Goal: Information Seeking & Learning: Learn about a topic

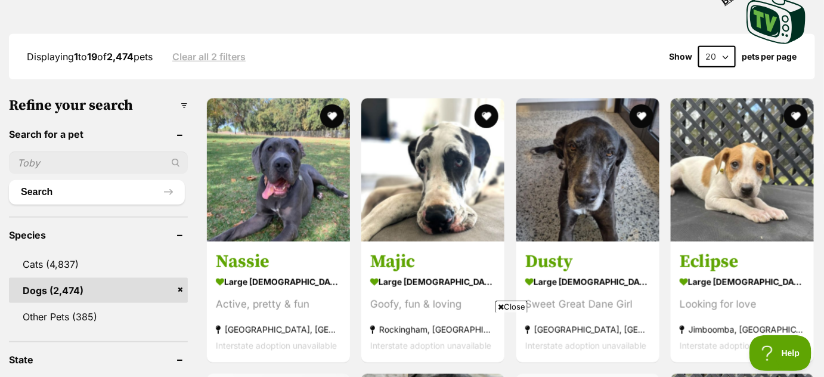
scroll to position [294, 0]
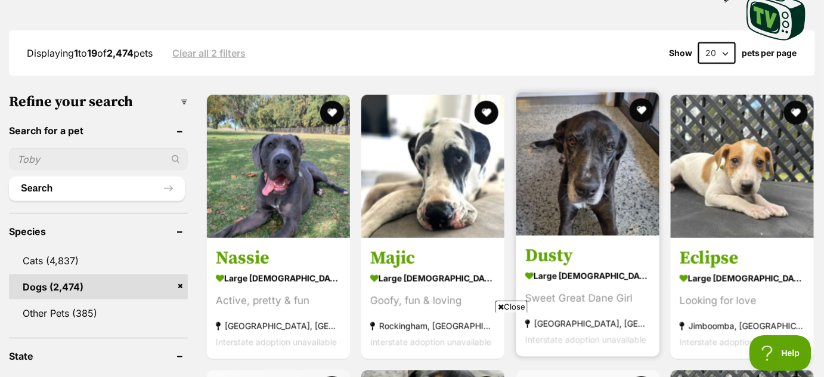
click at [611, 192] on img at bounding box center [587, 163] width 143 height 143
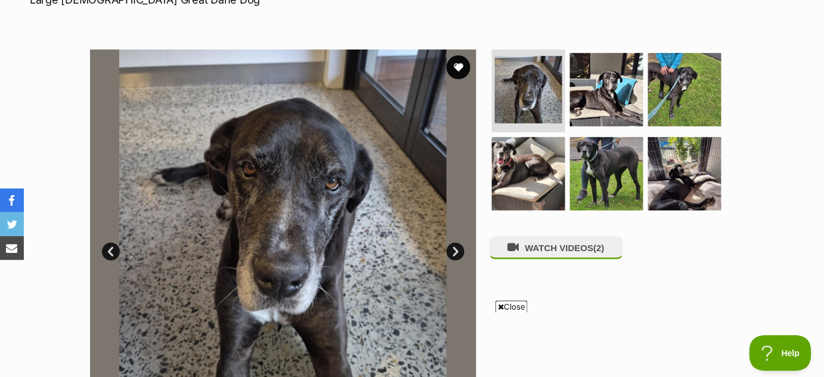
click at [453, 251] on link "Next" at bounding box center [455, 252] width 18 height 18
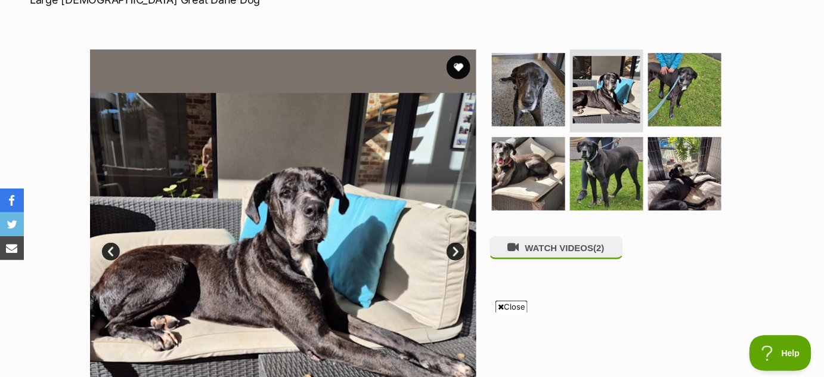
click at [453, 251] on link "Next" at bounding box center [455, 252] width 18 height 18
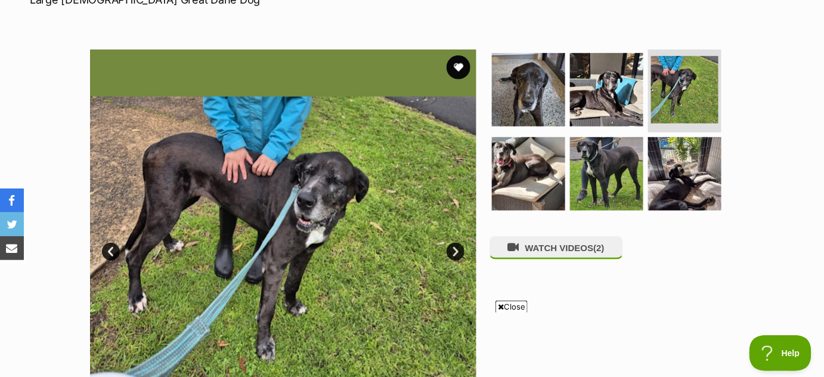
click at [453, 251] on link "Next" at bounding box center [455, 252] width 18 height 18
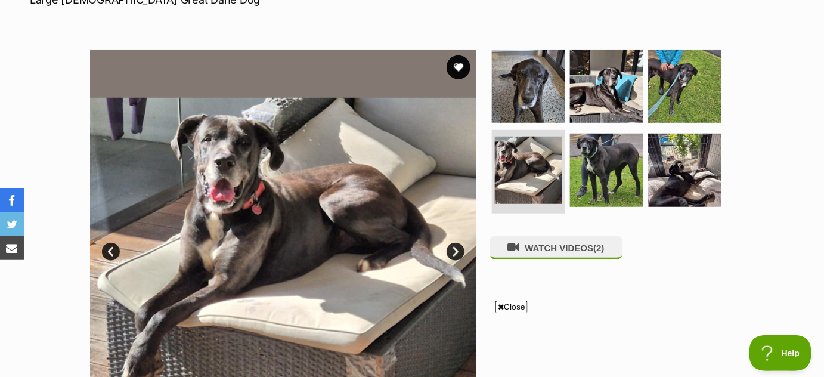
click at [453, 251] on link "Next" at bounding box center [455, 252] width 18 height 18
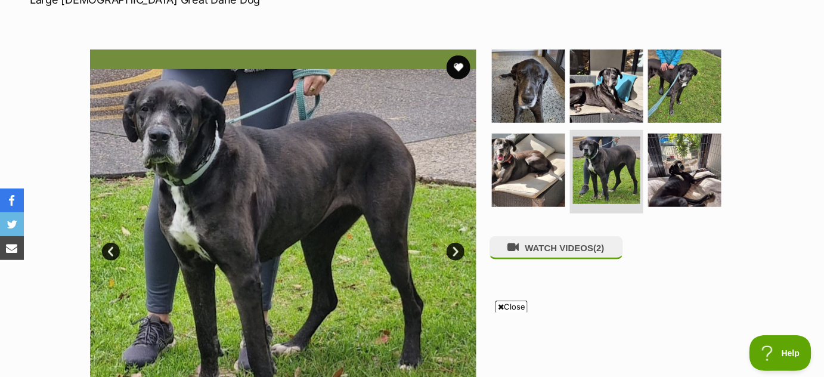
click at [453, 251] on link "Next" at bounding box center [455, 252] width 18 height 18
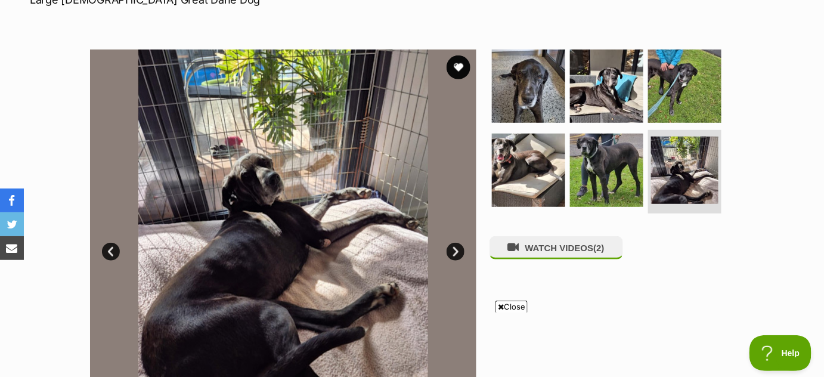
click at [453, 251] on link "Next" at bounding box center [455, 252] width 18 height 18
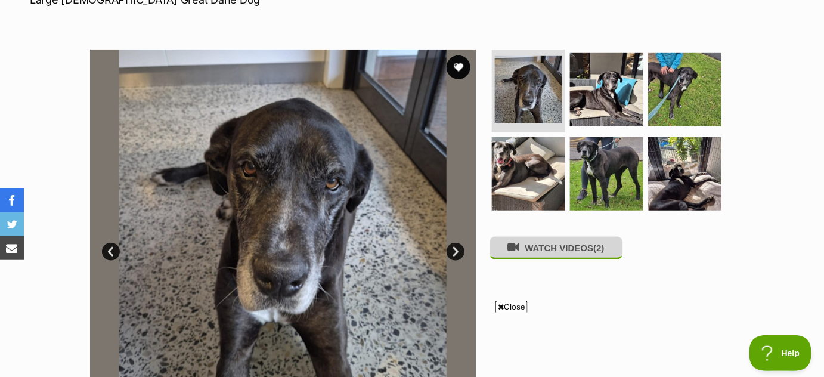
click at [526, 249] on button "WATCH VIDEOS (2)" at bounding box center [555, 247] width 133 height 23
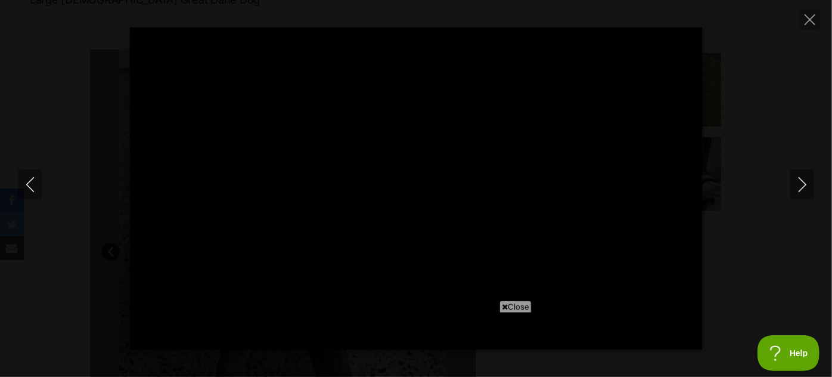
click at [526, 249] on div at bounding box center [416, 188] width 572 height 322
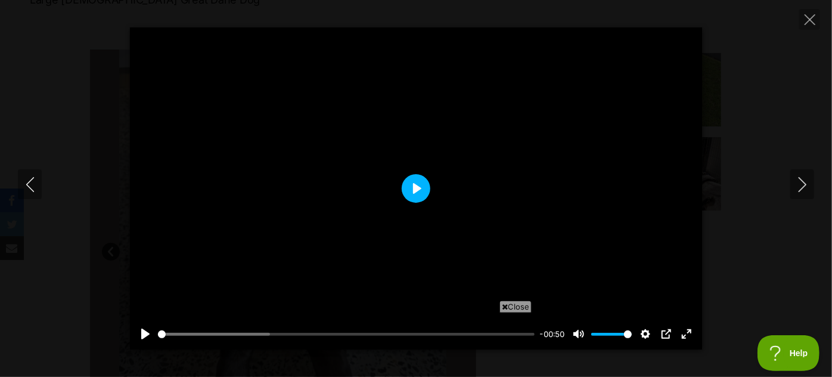
click at [416, 188] on button "Play" at bounding box center [416, 188] width 29 height 29
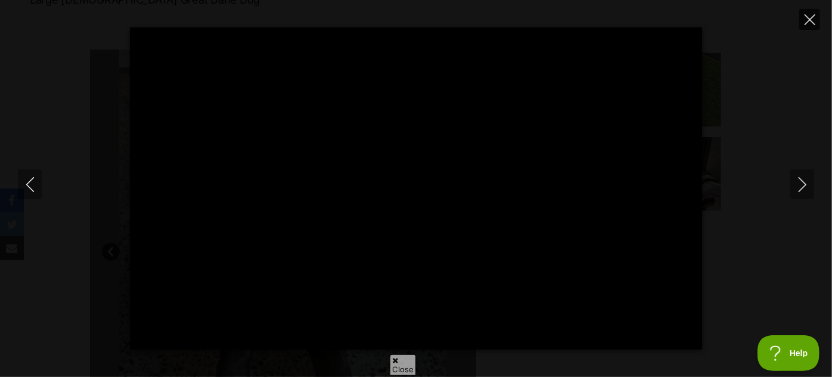
click at [809, 15] on icon "Close" at bounding box center [810, 19] width 11 height 11
type input "33.48"
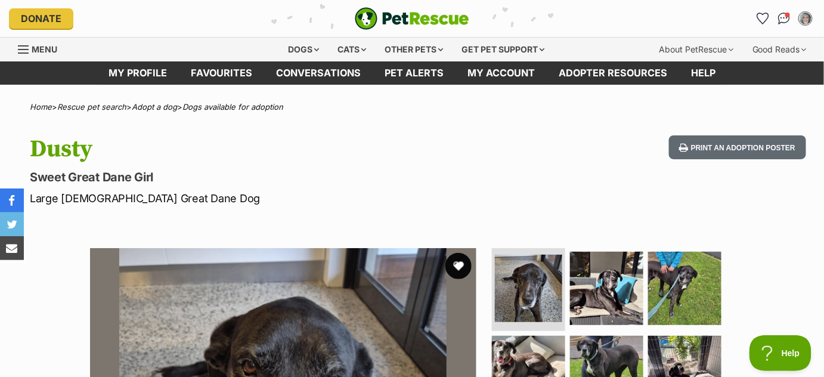
click at [461, 266] on button "favourite" at bounding box center [458, 266] width 26 height 26
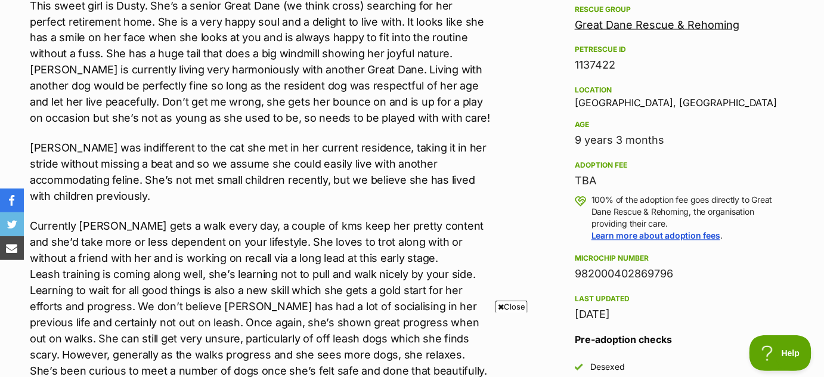
scroll to position [716, 0]
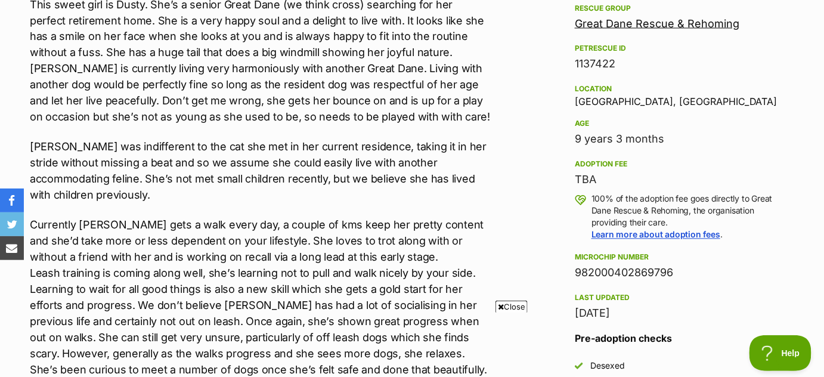
click at [504, 306] on span "Close" at bounding box center [511, 306] width 32 height 12
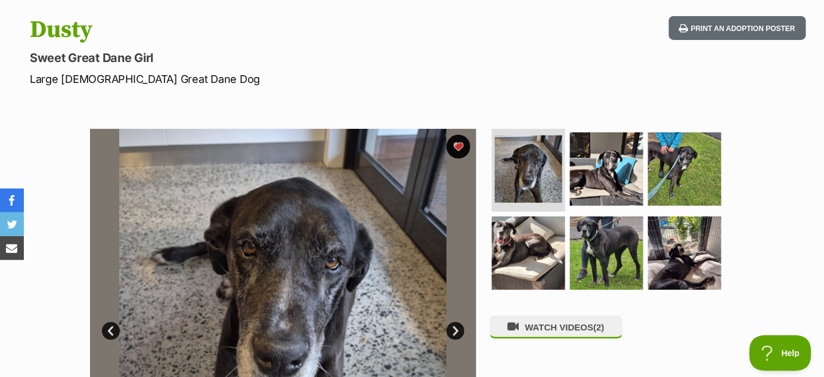
scroll to position [0, 0]
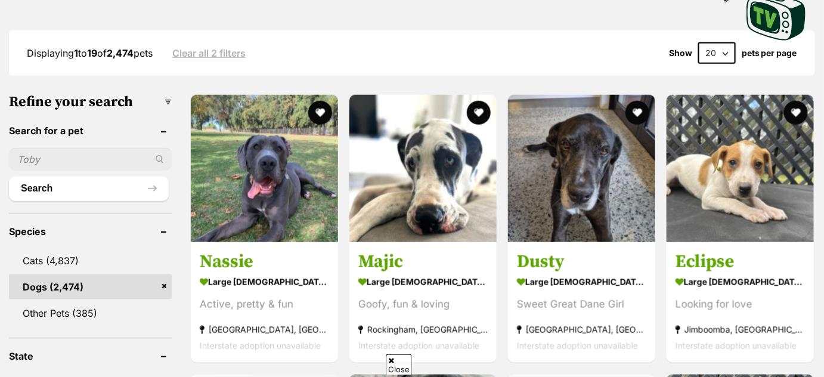
scroll to position [294, 0]
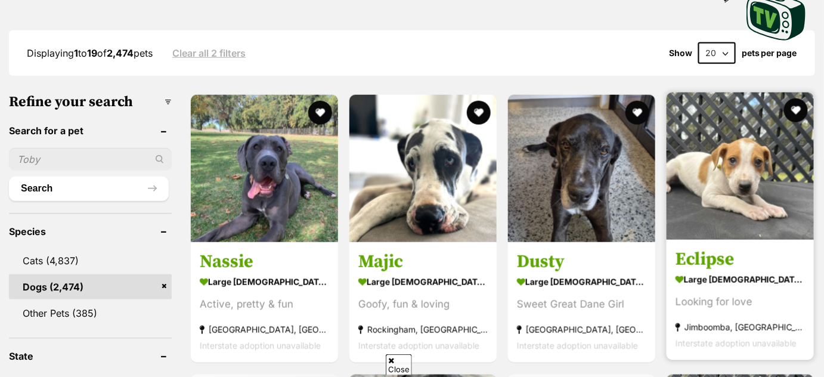
click at [792, 303] on div "Looking for love" at bounding box center [739, 302] width 129 height 16
click at [792, 293] on section "large female Dog Looking for love Jimboomba, QLD Interstate adoption unavailable" at bounding box center [739, 311] width 129 height 80
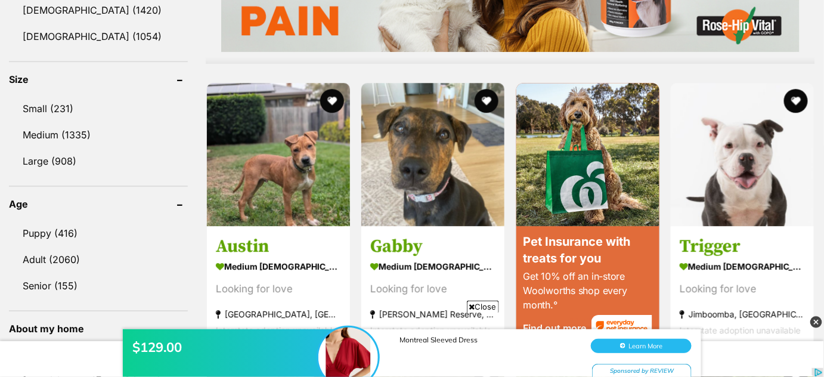
scroll to position [1125, 0]
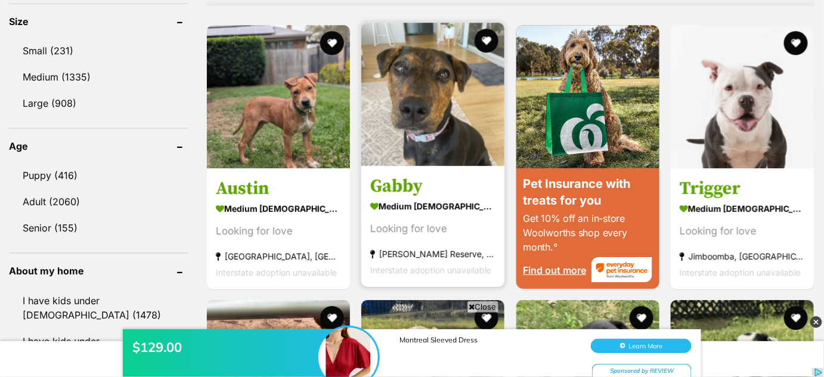
click at [450, 148] on img at bounding box center [432, 94] width 143 height 143
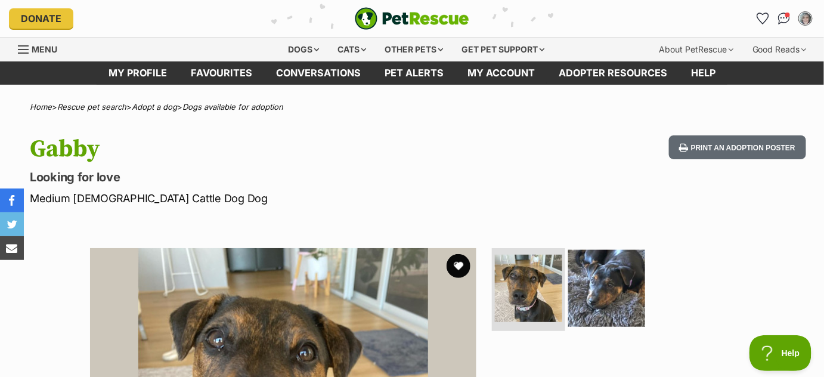
click at [607, 264] on img at bounding box center [606, 287] width 77 height 77
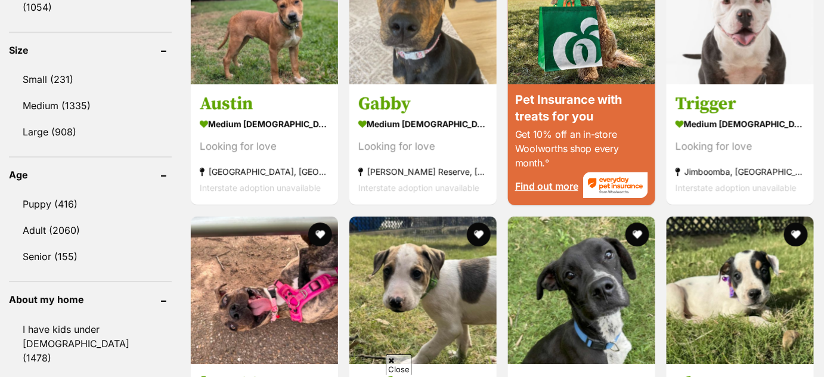
scroll to position [1125, 0]
